Goal: Task Accomplishment & Management: Use online tool/utility

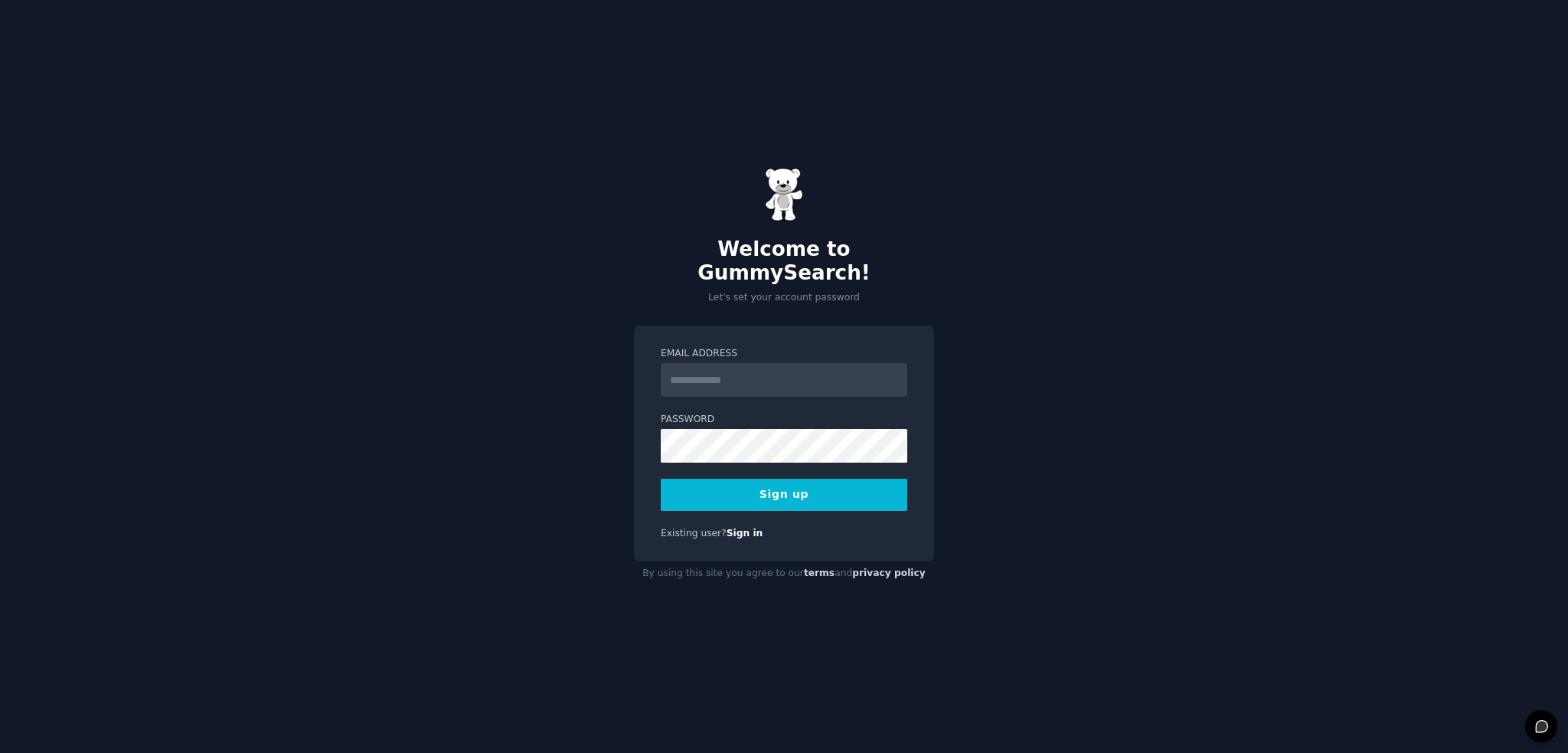
click at [747, 363] on input "Email Address" at bounding box center [784, 379] width 247 height 34
type input "**********"
click at [789, 486] on button "Sign up" at bounding box center [784, 495] width 247 height 32
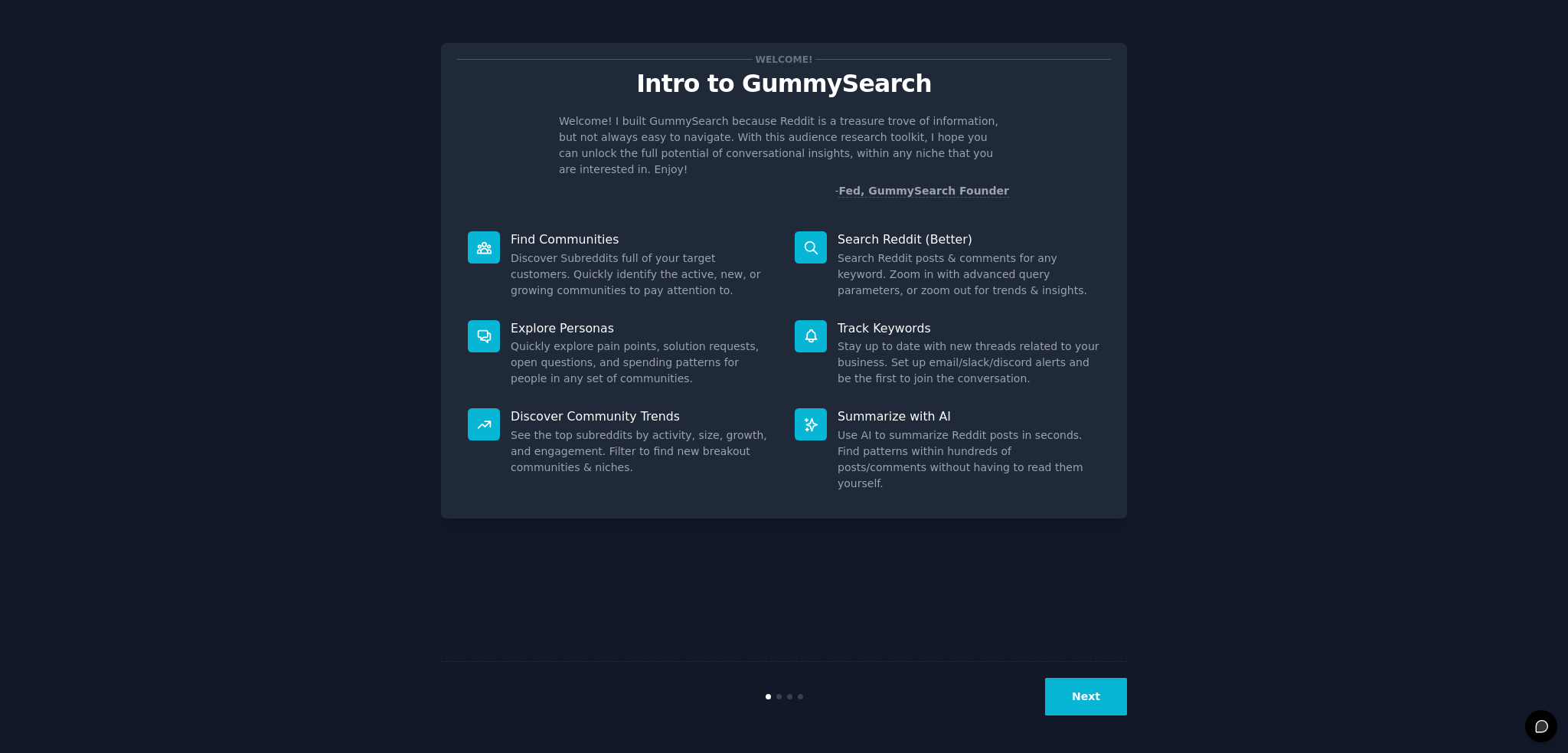
click at [1083, 685] on button "Next" at bounding box center [1086, 696] width 82 height 37
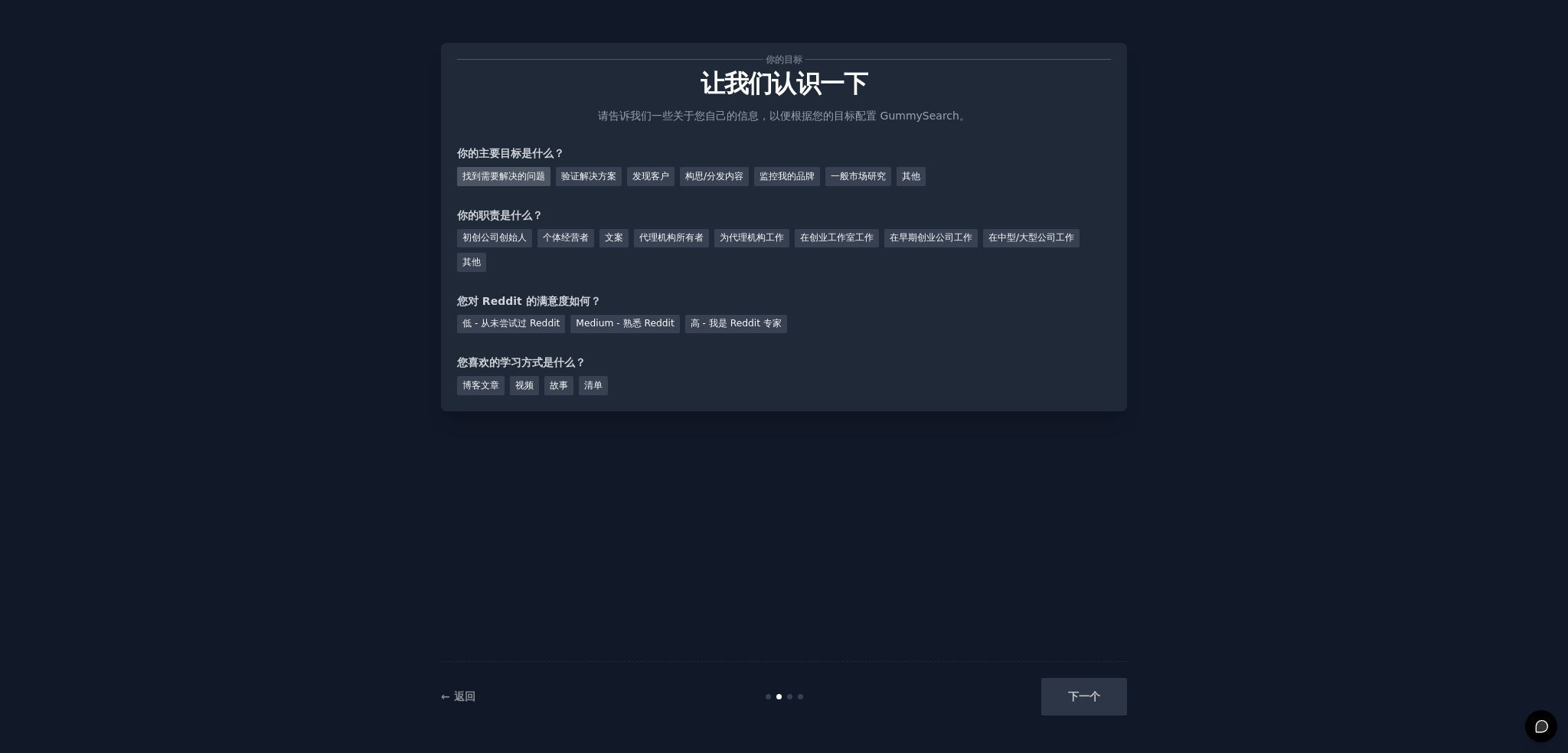
click at [526, 174] on font "找到需要解决的问题" at bounding box center [504, 176] width 83 height 11
click at [480, 235] on font "初创公司创始人" at bounding box center [495, 237] width 64 height 11
click at [616, 324] on font "Medium - 熟悉 Reddit" at bounding box center [625, 323] width 98 height 11
click at [493, 384] on font "博客文章" at bounding box center [480, 385] width 36 height 11
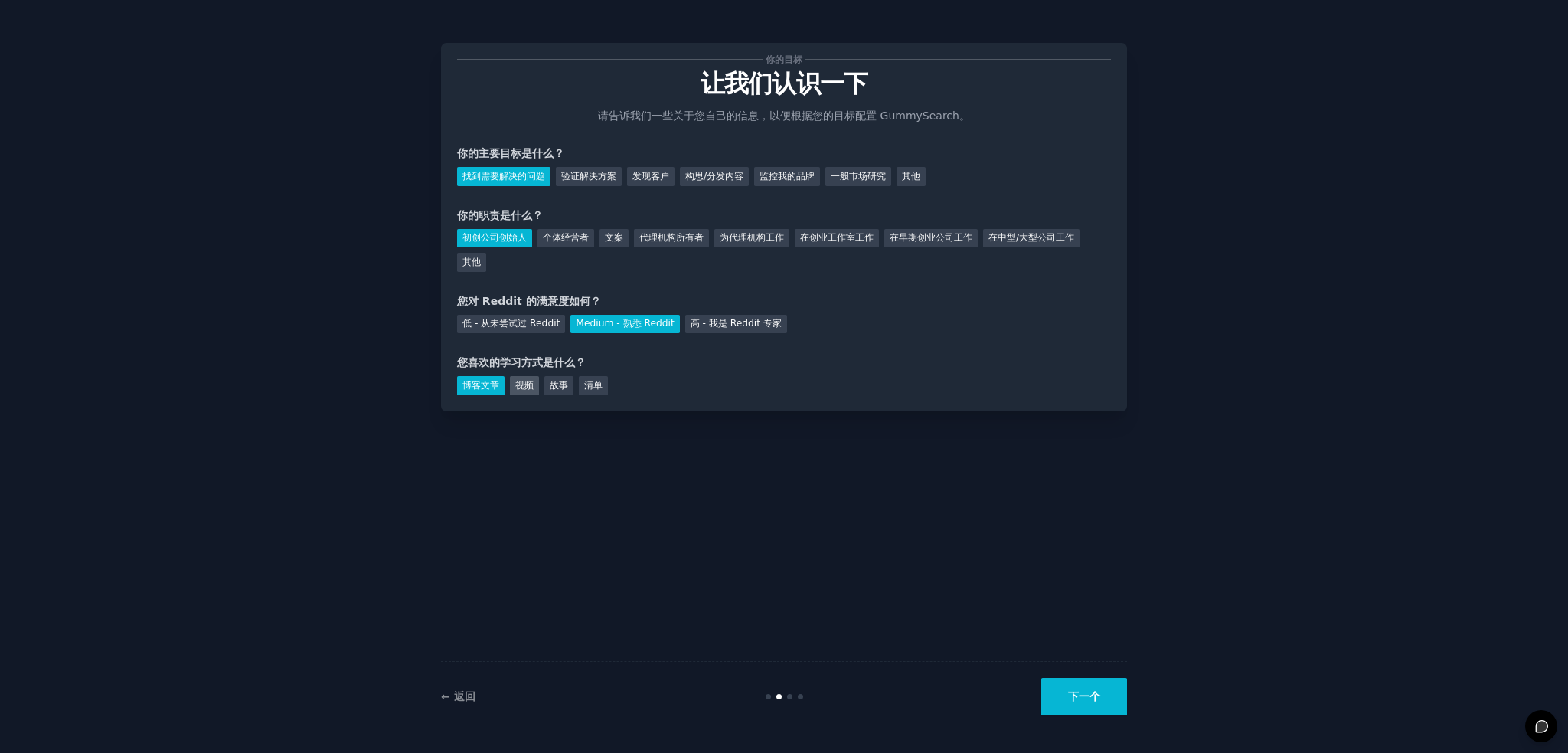
click at [528, 386] on font "视频" at bounding box center [524, 385] width 19 height 11
click at [562, 380] on font "故事" at bounding box center [559, 385] width 19 height 11
click at [498, 385] on font "博客文章" at bounding box center [480, 385] width 36 height 11
click at [1094, 704] on button "下一个" at bounding box center [1083, 696] width 86 height 37
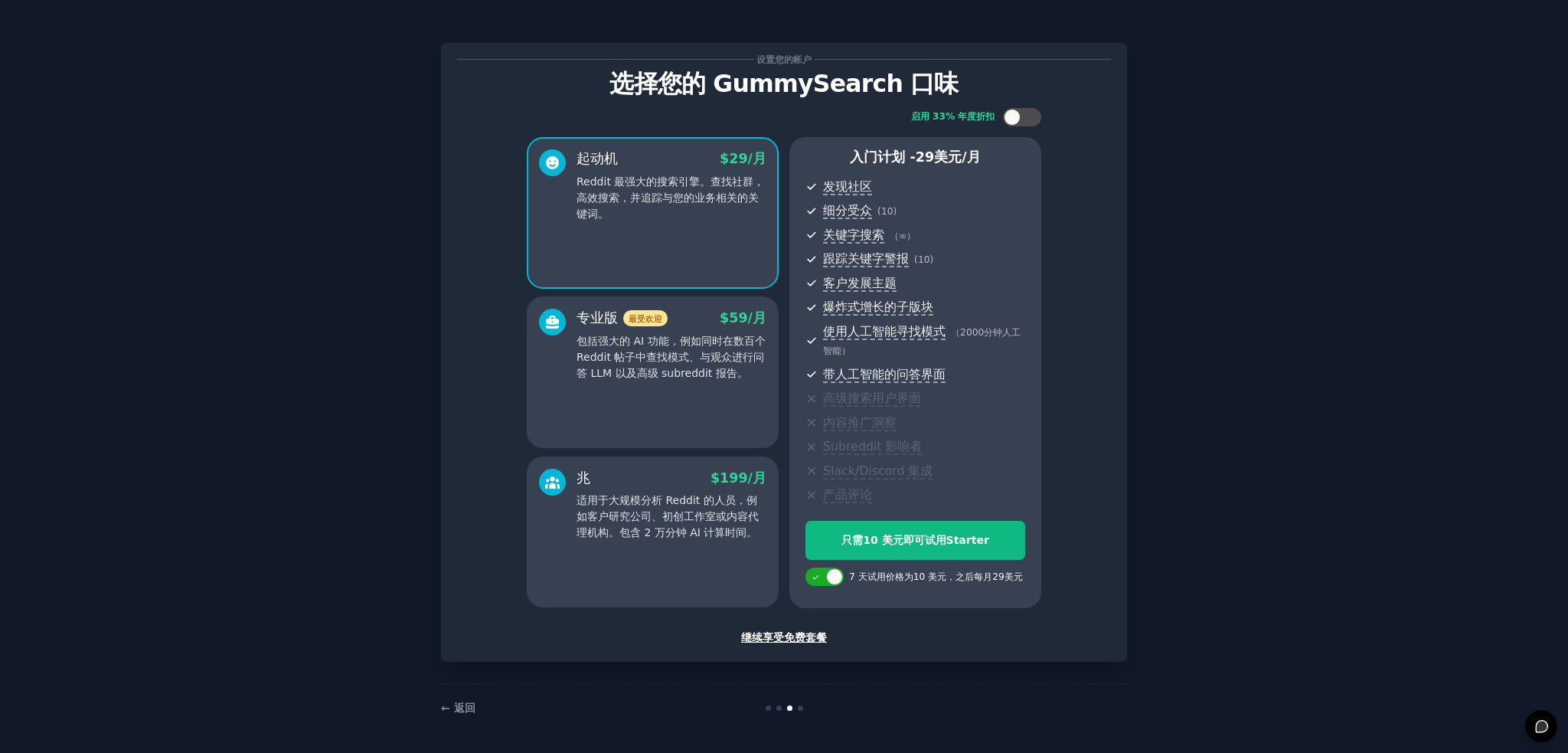
click at [808, 632] on font "继续享受免费套餐" at bounding box center [784, 637] width 86 height 12
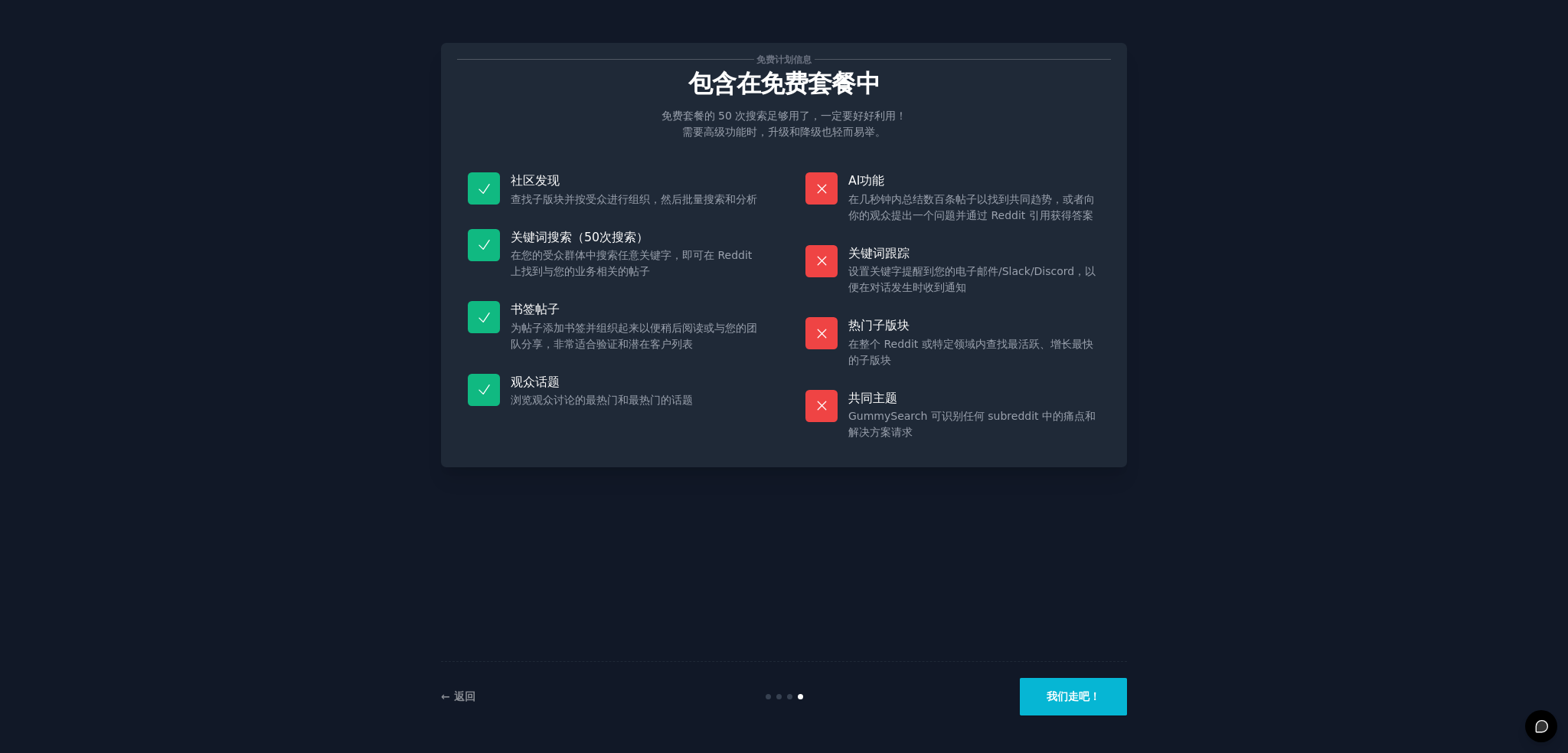
click at [1100, 686] on button "我们走吧！" at bounding box center [1073, 696] width 108 height 37
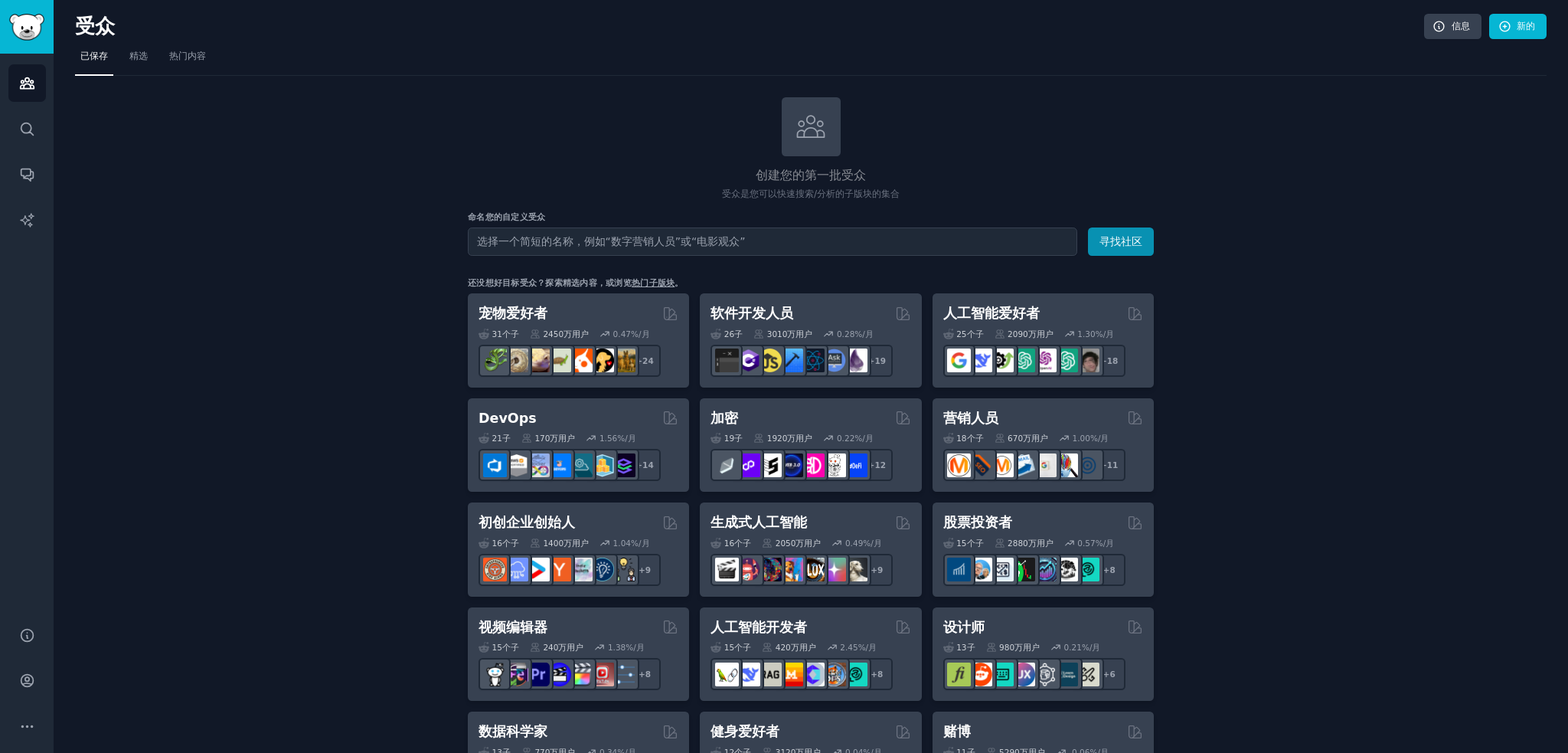
click at [1065, 307] on div "人工智能爱好者" at bounding box center [1044, 313] width 200 height 19
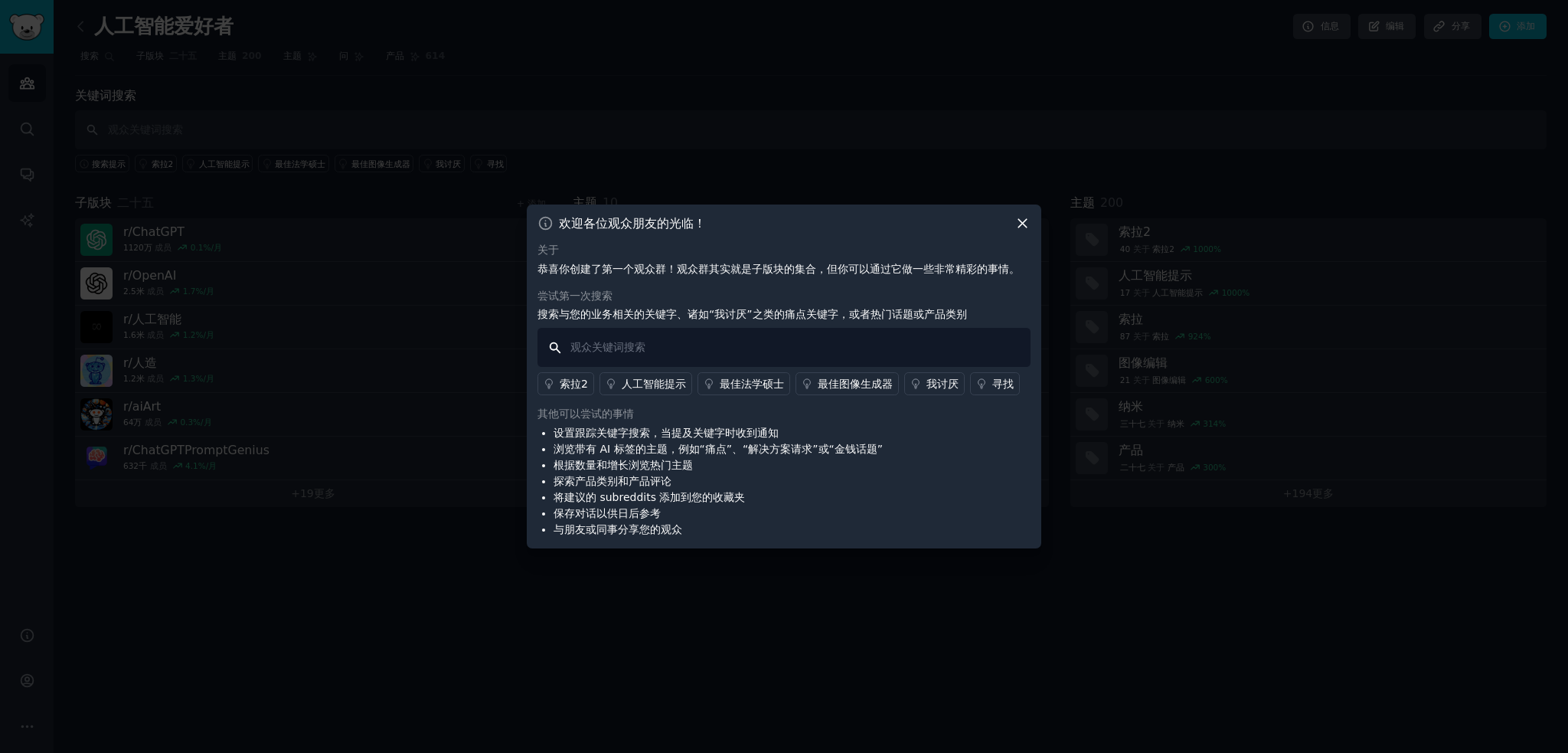
click at [722, 335] on input "text" at bounding box center [784, 347] width 493 height 39
click at [576, 382] on font "索拉2" at bounding box center [573, 384] width 28 height 12
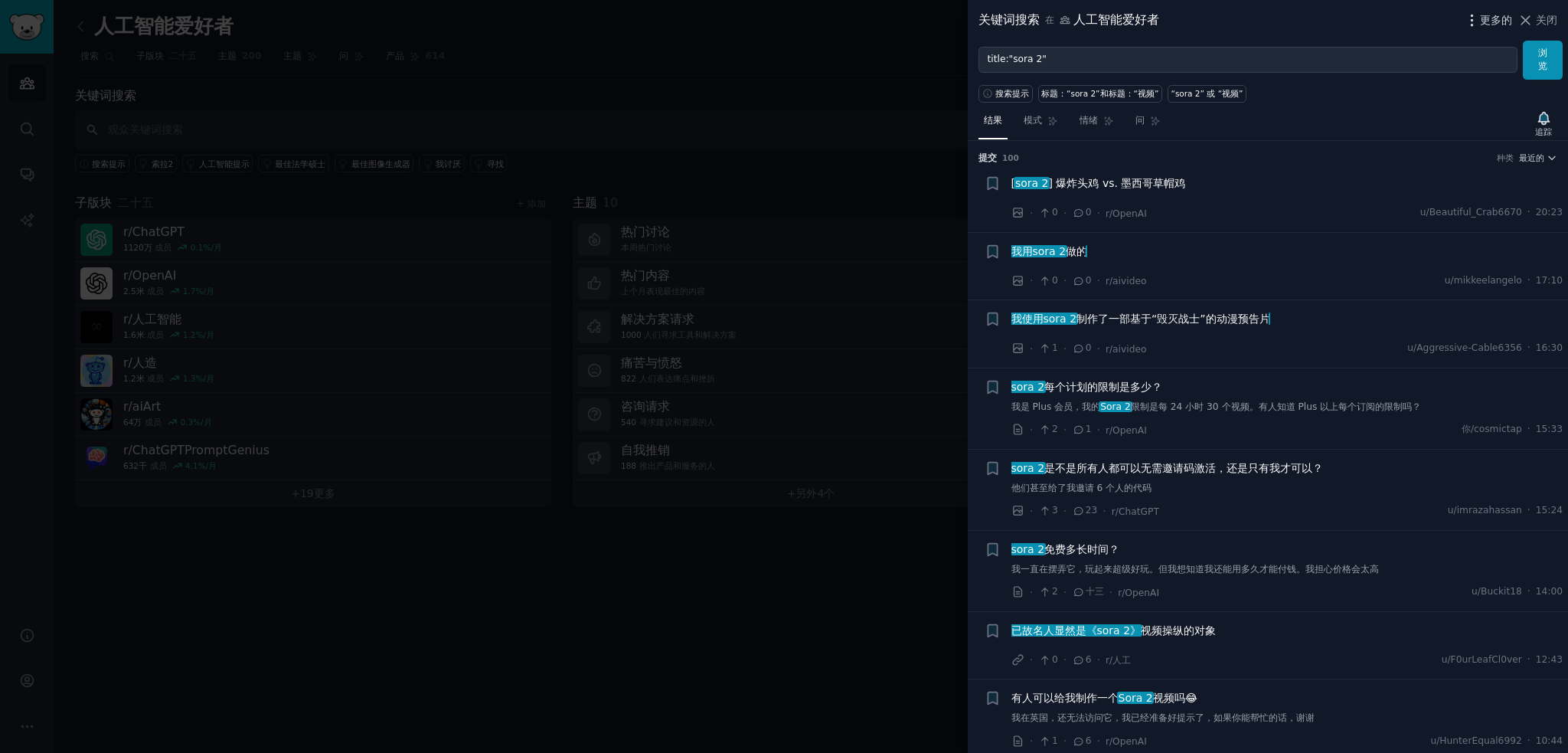
click at [1487, 14] on font "更多的" at bounding box center [1496, 19] width 32 height 12
click at [1539, 26] on font "关闭" at bounding box center [1546, 19] width 21 height 12
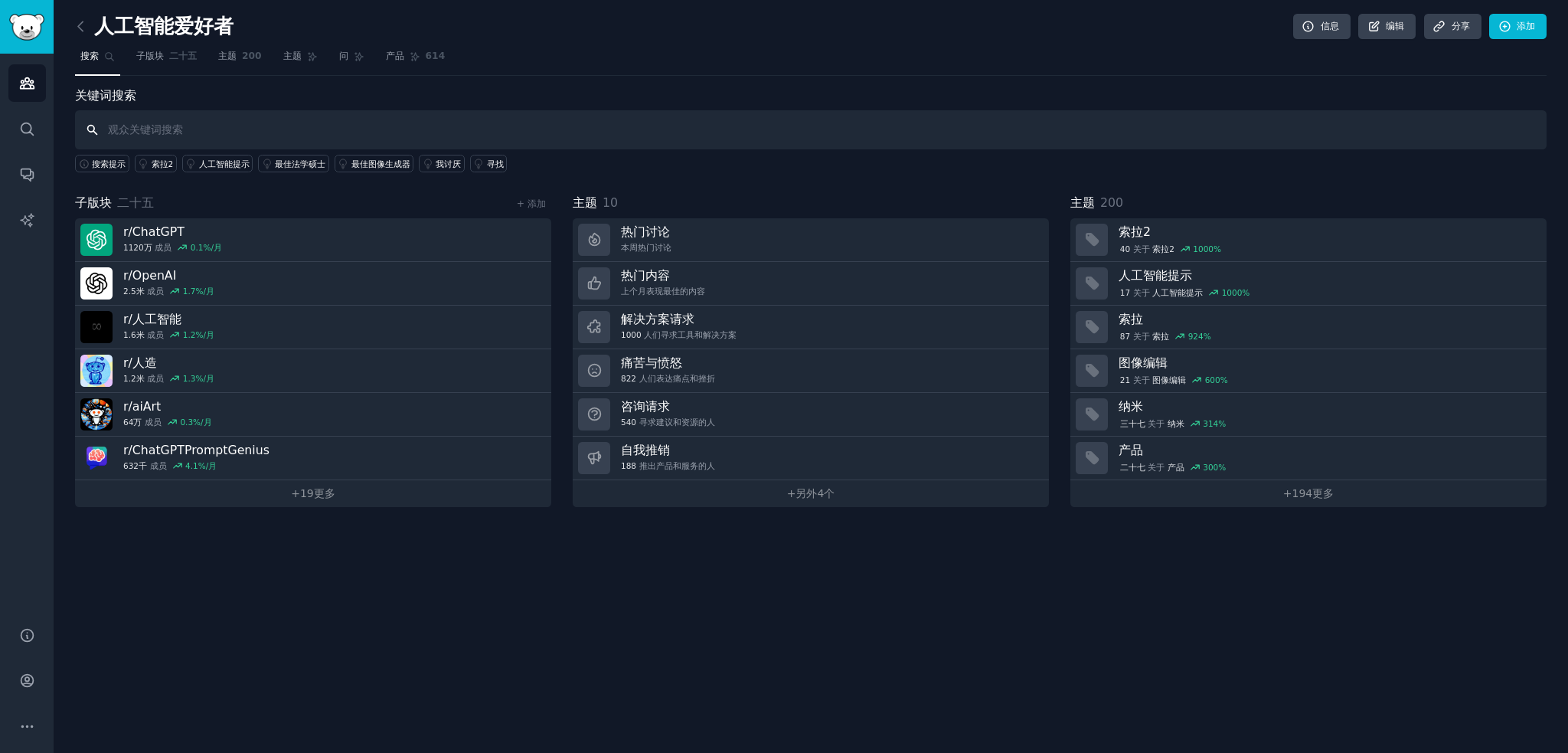
click at [305, 122] on input "text" at bounding box center [811, 130] width 1471 height 39
click at [427, 152] on div "搜索提示 索拉2 人工智能提示 最佳法学硕士 最佳图像生成器 我讨厌 寻找" at bounding box center [811, 160] width 1471 height 23
click at [435, 159] on font "我讨厌" at bounding box center [448, 163] width 25 height 9
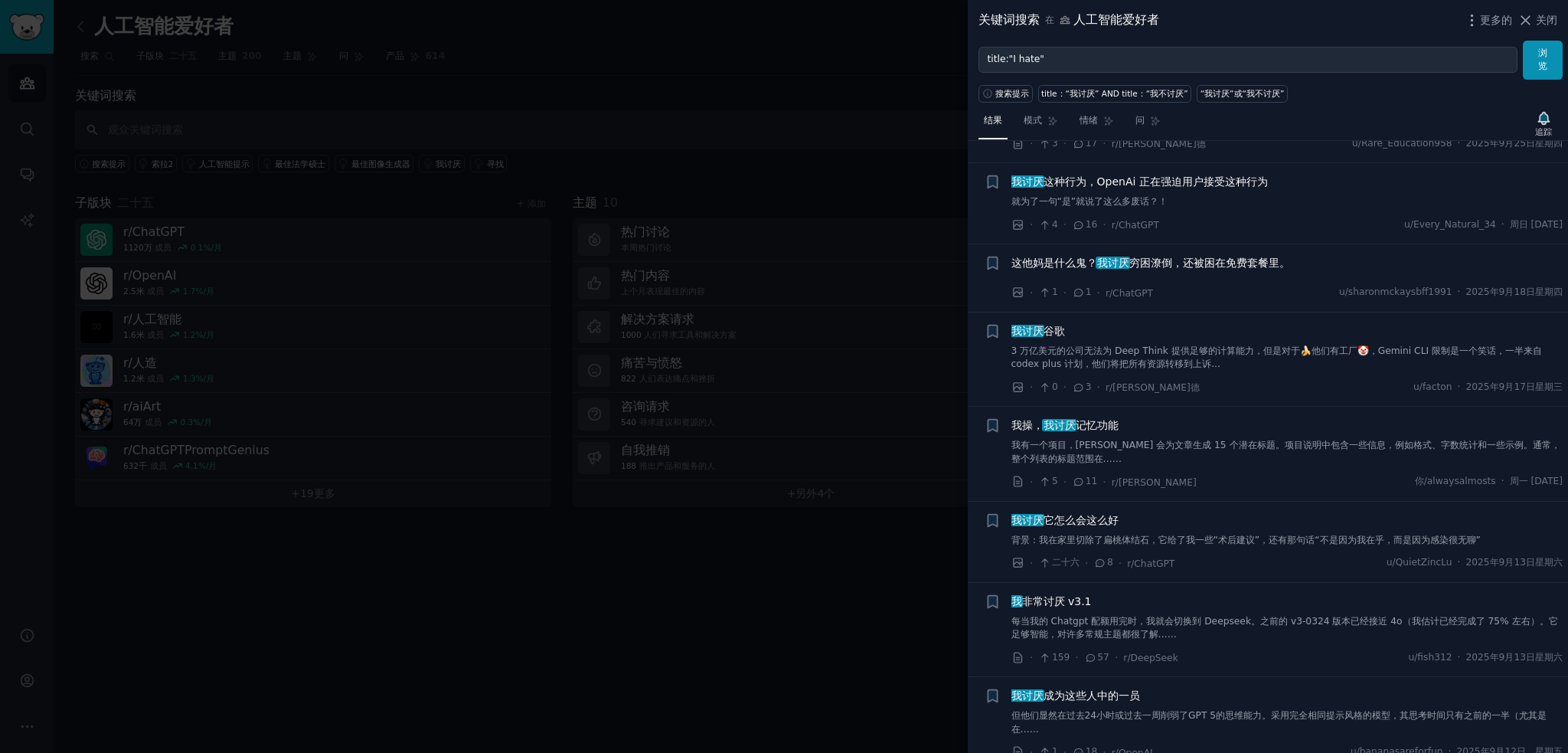
scroll to position [1378, 0]
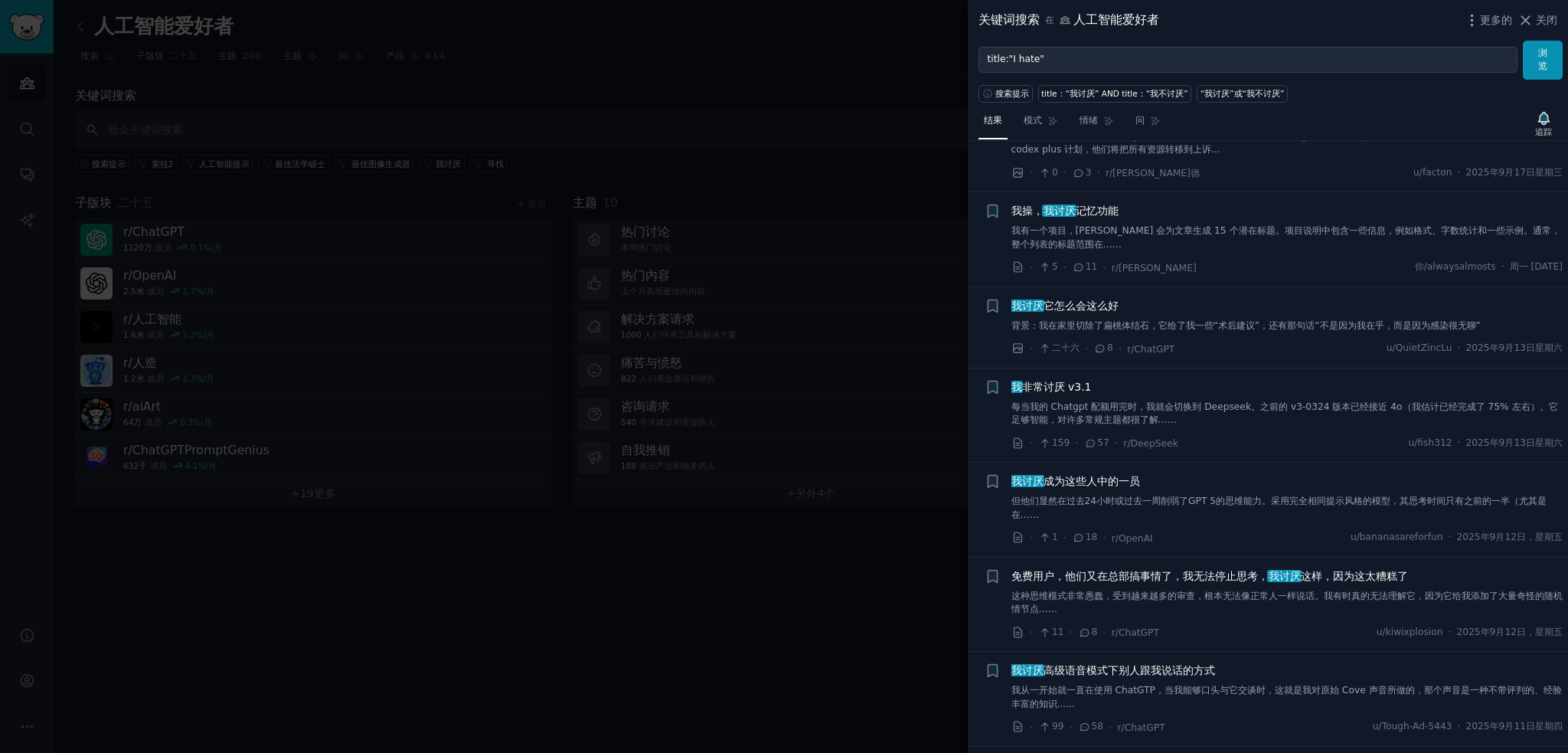
click at [499, 515] on div at bounding box center [784, 376] width 1568 height 753
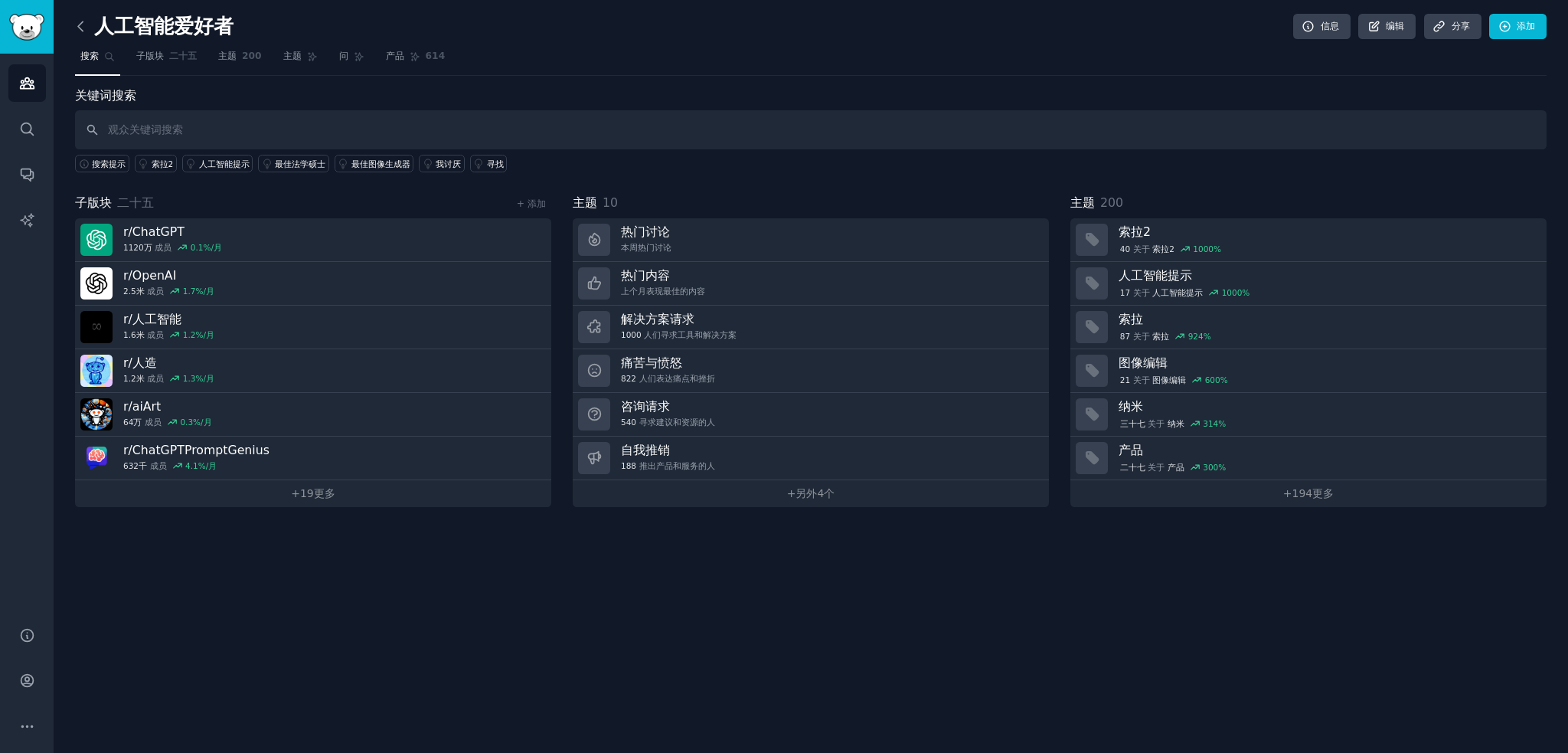
click at [88, 29] on icon at bounding box center [80, 26] width 16 height 16
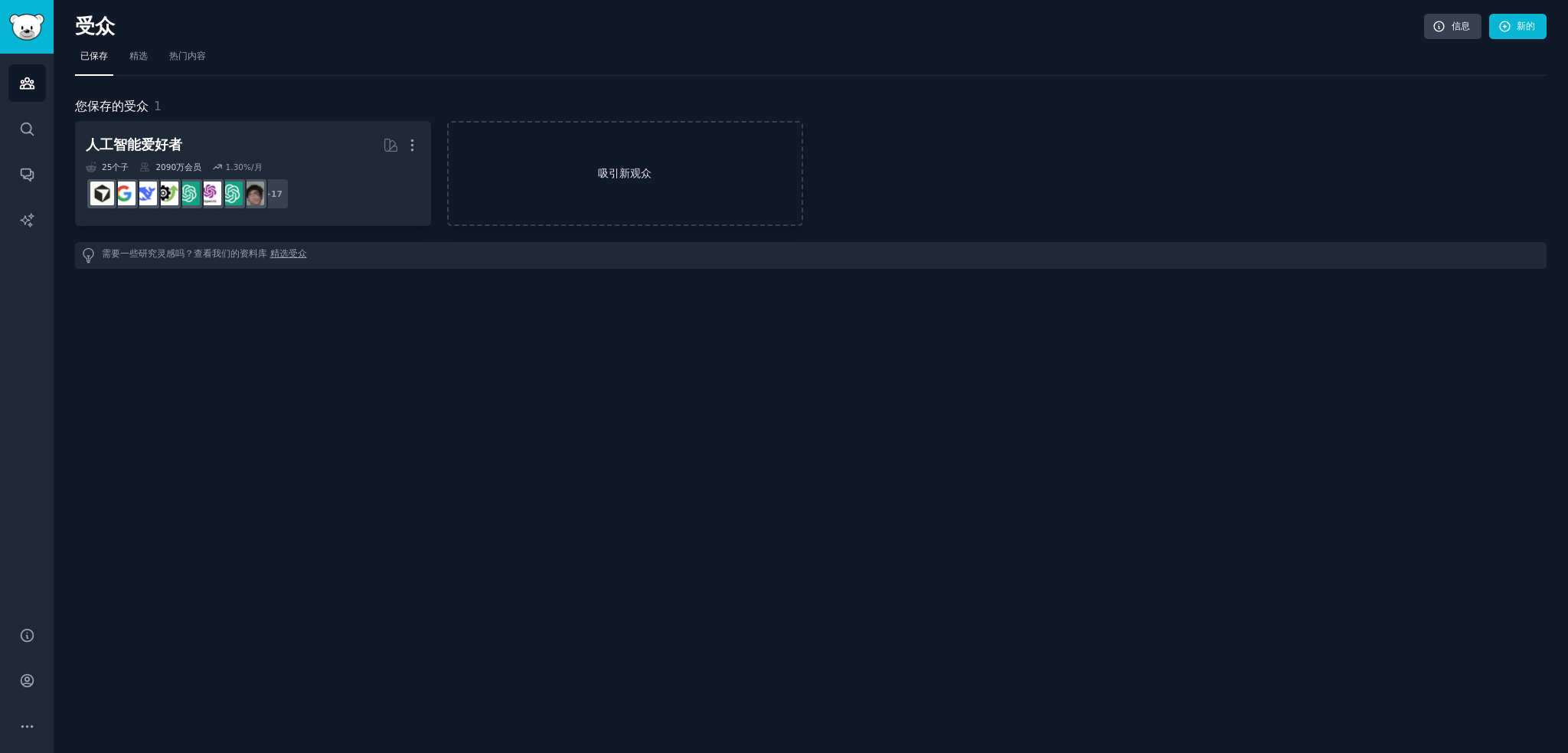
click at [580, 192] on link "吸引新观众" at bounding box center [625, 174] width 356 height 105
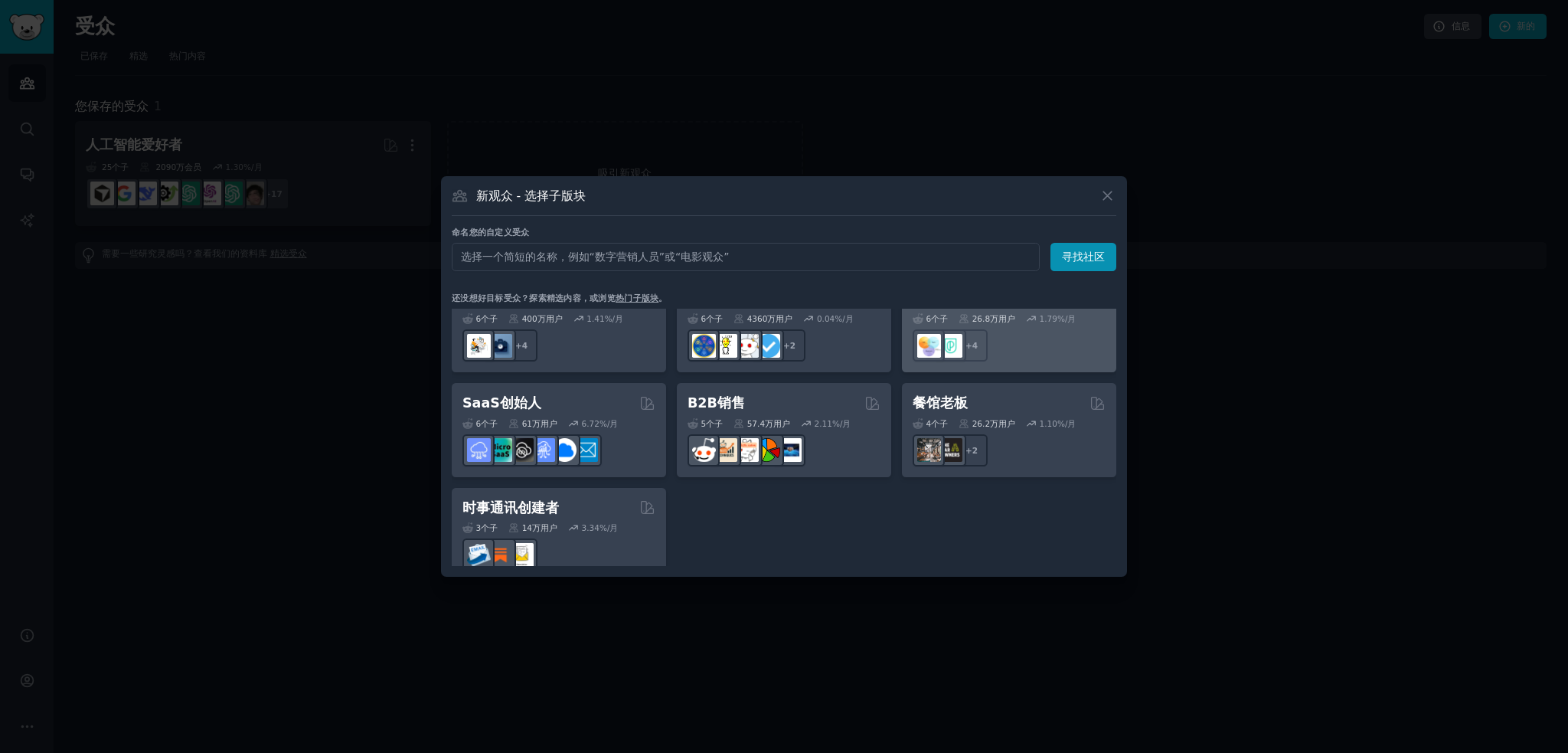
scroll to position [1194, 0]
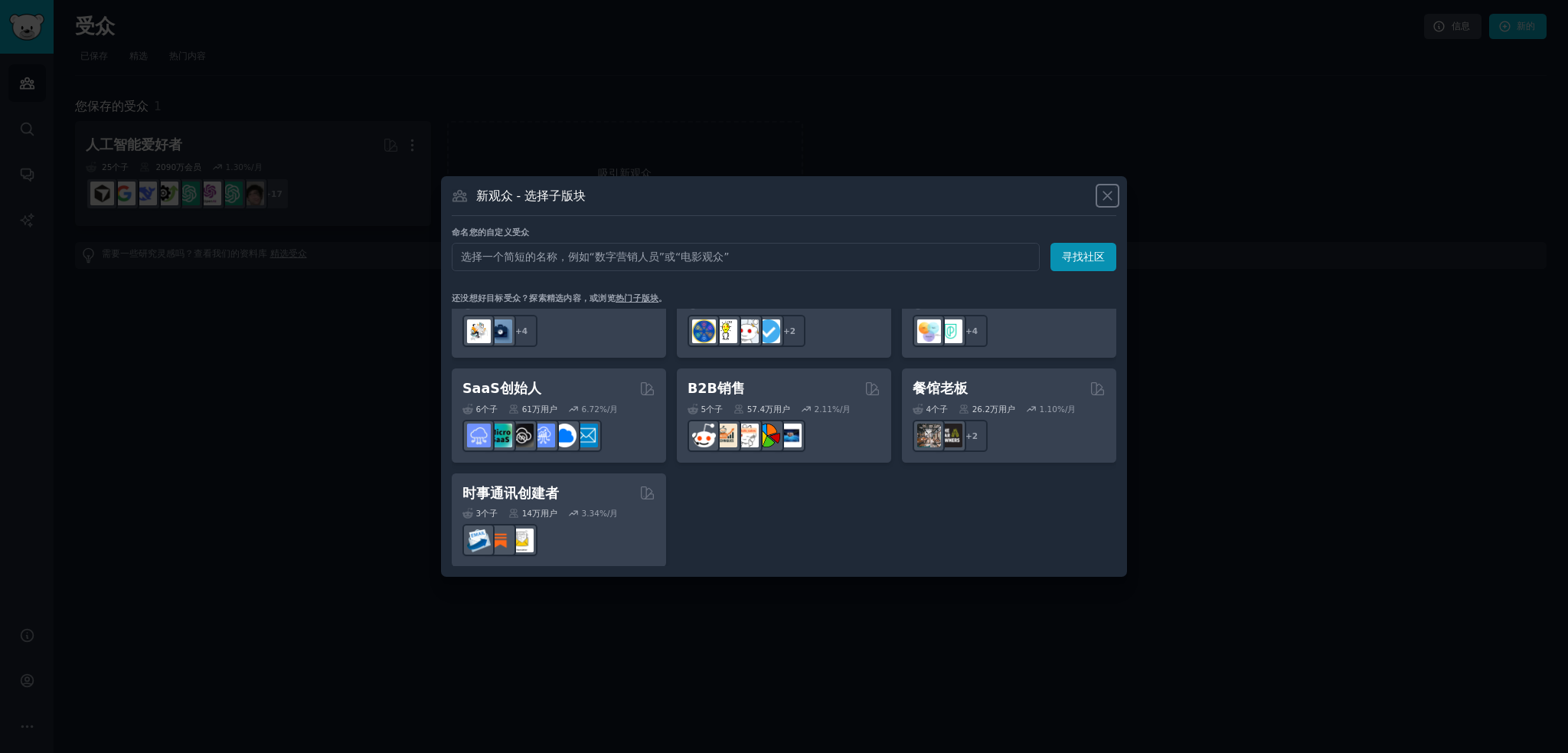
click at [1102, 202] on icon at bounding box center [1107, 195] width 16 height 16
